Goal: Task Accomplishment & Management: Use online tool/utility

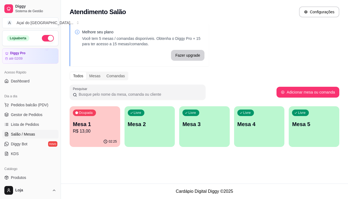
click at [26, 130] on ul "Pedidos balcão (PDV) Gestor de Pedidos Lista de Pedidos Salão / Mesas Diggy Bot…" at bounding box center [30, 130] width 56 height 58
click at [26, 125] on span "Lista de Pedidos" at bounding box center [25, 124] width 28 height 5
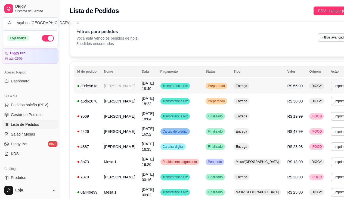
click at [114, 92] on td "[PERSON_NAME]" at bounding box center [119, 85] width 38 height 15
click at [193, 87] on td "Transferência Pix" at bounding box center [179, 85] width 45 height 15
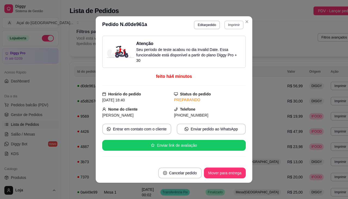
click at [232, 26] on button "Imprimir" at bounding box center [233, 25] width 19 height 9
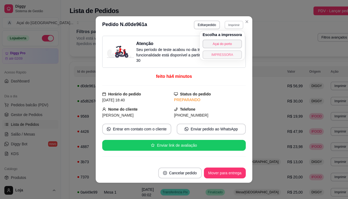
click at [227, 54] on button "IMPRESSORA" at bounding box center [221, 55] width 39 height 9
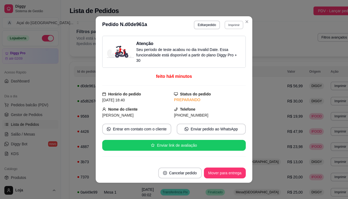
click at [236, 27] on button "Imprimir" at bounding box center [233, 25] width 19 height 8
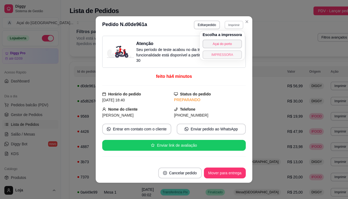
click at [233, 56] on button "IMPRESSORA" at bounding box center [221, 55] width 39 height 9
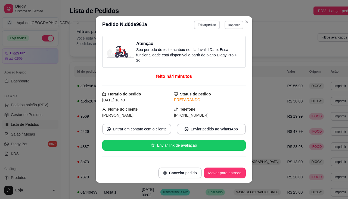
click at [232, 26] on button "Imprimir" at bounding box center [233, 25] width 19 height 8
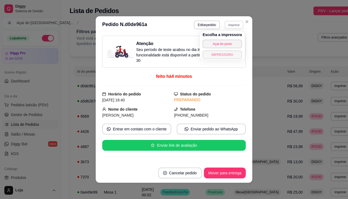
click at [227, 56] on button "IMPRESSORA" at bounding box center [221, 55] width 39 height 9
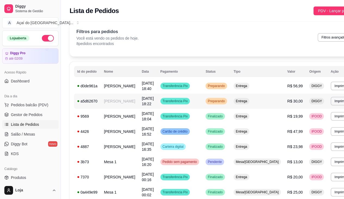
click at [163, 103] on div "Transferência Pix" at bounding box center [175, 101] width 30 height 7
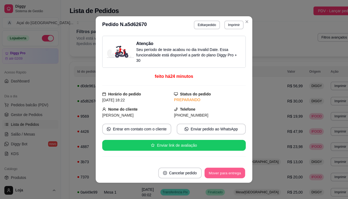
click at [205, 173] on button "Mover para entrega" at bounding box center [224, 173] width 41 height 11
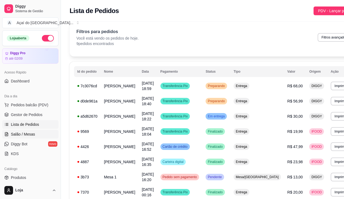
click at [17, 137] on span "Salão / Mesas" at bounding box center [23, 134] width 24 height 5
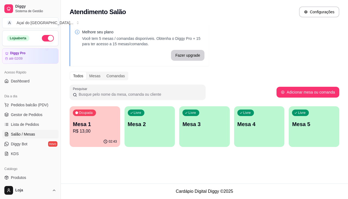
click at [141, 130] on div "Livre Mesa 2" at bounding box center [149, 123] width 51 height 34
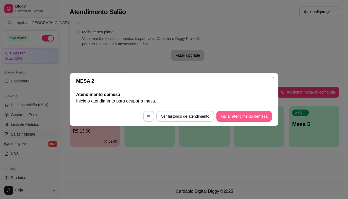
click at [253, 121] on button "Iniciar atendimento de mesa" at bounding box center [243, 116] width 55 height 11
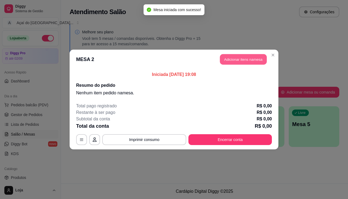
click at [232, 55] on button "Adicionar itens na mesa" at bounding box center [243, 59] width 47 height 11
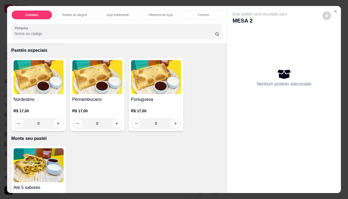
scroll to position [1086, 0]
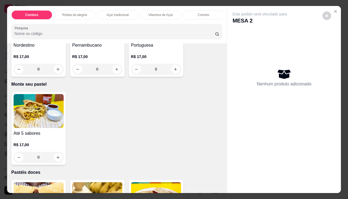
click at [28, 137] on h4 "Até 5 sabores" at bounding box center [39, 133] width 50 height 7
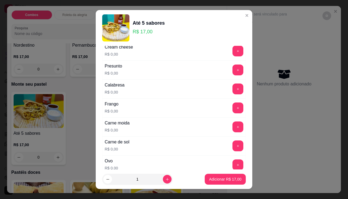
scroll to position [109, 0]
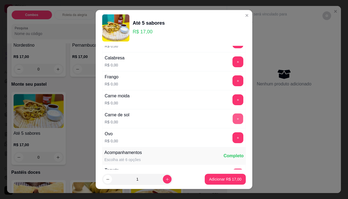
click at [232, 123] on button "+" at bounding box center [237, 119] width 11 height 11
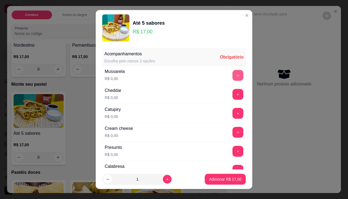
click at [232, 74] on button "+" at bounding box center [237, 75] width 11 height 11
click at [232, 134] on button "+" at bounding box center [237, 132] width 11 height 11
click at [232, 155] on button "+" at bounding box center [237, 151] width 11 height 11
click at [223, 88] on div "Cheddar R$ 0,00 +" at bounding box center [173, 94] width 143 height 19
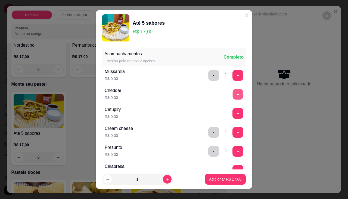
click at [232, 90] on button "+" at bounding box center [237, 94] width 11 height 11
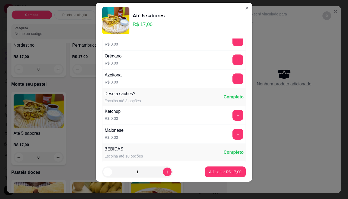
scroll to position [264, 0]
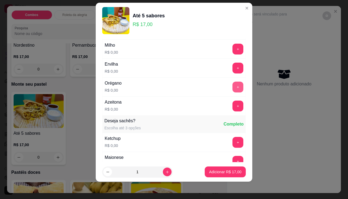
click at [230, 87] on div "+" at bounding box center [237, 87] width 15 height 11
click at [216, 110] on div "Azeitona R$ 0,00 +" at bounding box center [173, 106] width 143 height 19
click at [232, 111] on button "+" at bounding box center [237, 106] width 11 height 11
click at [230, 82] on div "+" at bounding box center [237, 87] width 15 height 11
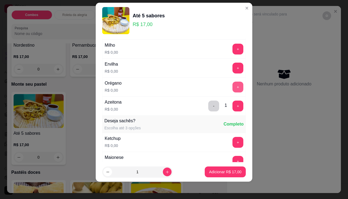
click at [232, 88] on button "+" at bounding box center [237, 87] width 11 height 11
click at [234, 179] on footer "1 Adicionar R$ 17,00" at bounding box center [174, 172] width 156 height 20
click at [231, 169] on button "Adicionar R$ 17,00" at bounding box center [224, 172] width 41 height 11
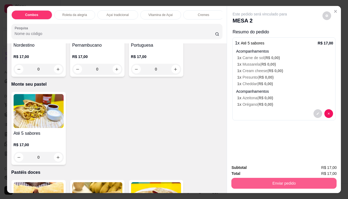
click at [240, 184] on button "Enviar pedido" at bounding box center [283, 183] width 105 height 11
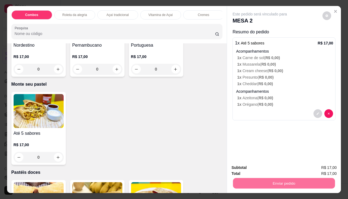
click at [248, 170] on button "Não registrar e enviar pedido" at bounding box center [266, 168] width 56 height 10
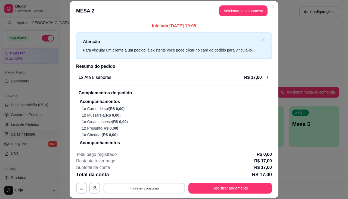
click at [135, 184] on button "Imprimir consumo" at bounding box center [143, 188] width 81 height 11
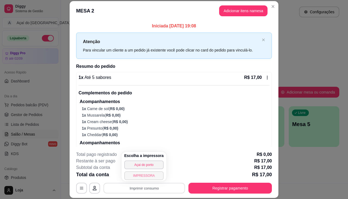
click at [132, 178] on button "IMPRESSORA" at bounding box center [143, 176] width 39 height 9
